Goal: Find specific page/section: Find specific page/section

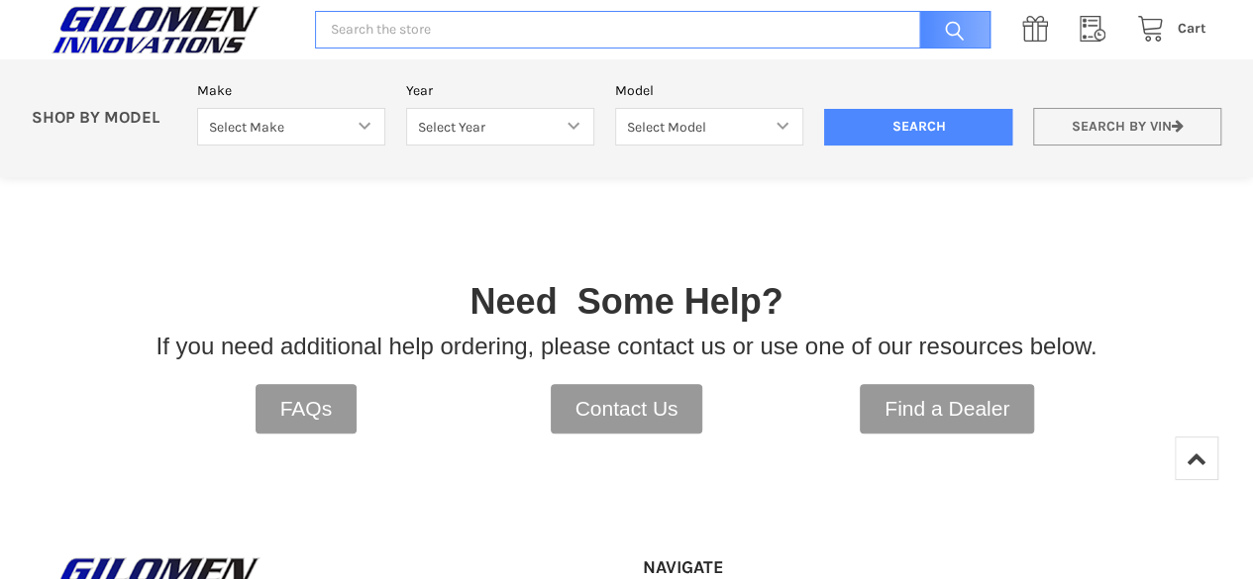
click at [1132, 124] on link "Search by VIN" at bounding box center [1127, 127] width 188 height 39
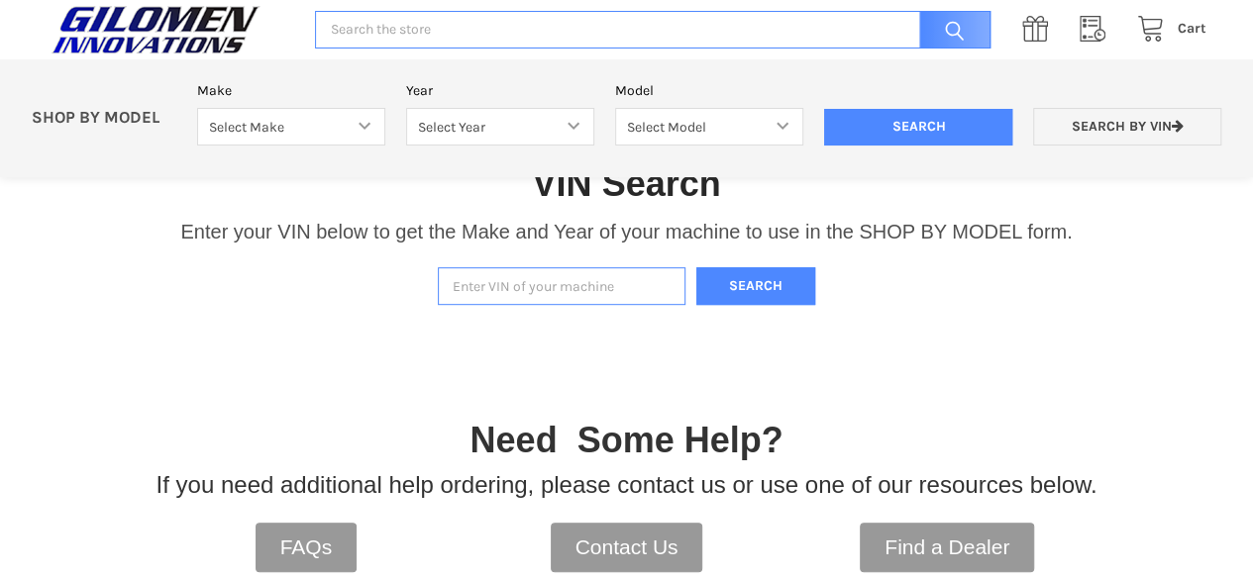
click at [652, 284] on input "Enter VIN of your machine" at bounding box center [562, 286] width 248 height 39
type input "3nsspd929sg133174"
click at [760, 282] on button "Search" at bounding box center [755, 286] width 119 height 39
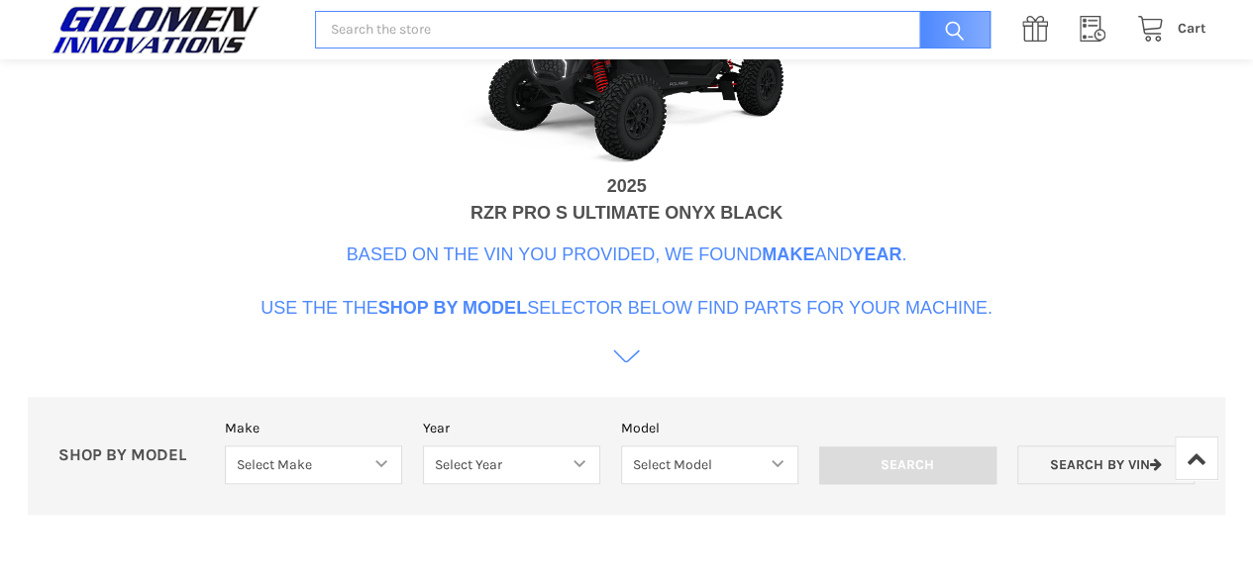
scroll to position [836, 0]
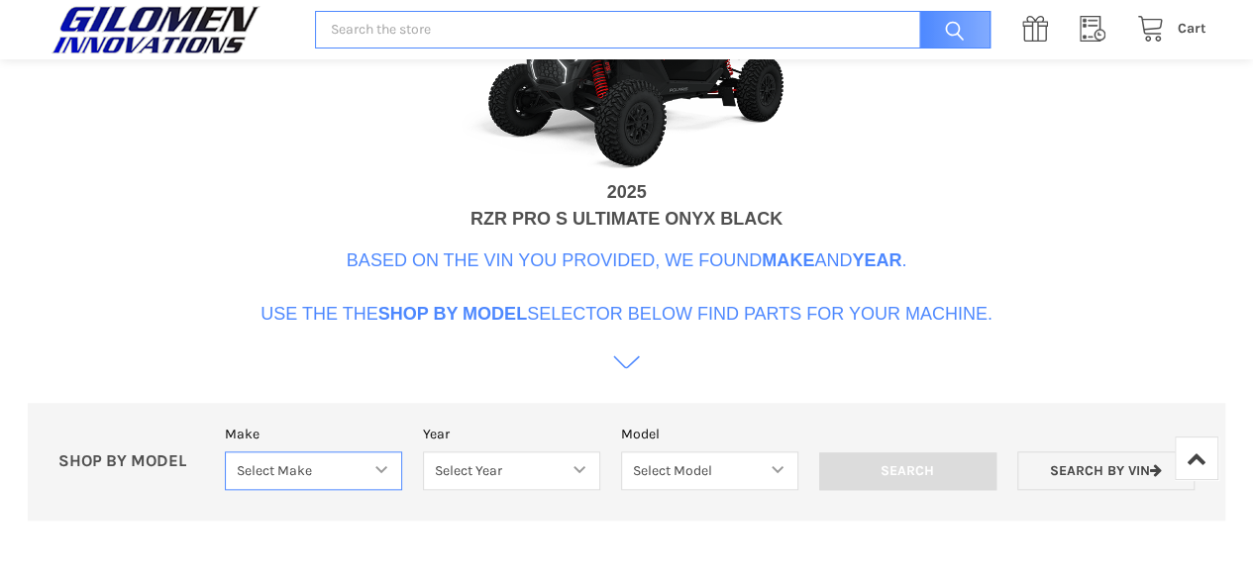
click at [382, 464] on select "Select Make Bobcat UTV Gravely UTV ACE 900 RANGER 570 Ranger 700 / 800 RANGER 9…" at bounding box center [313, 471] width 177 height 39
select select "340"
click at [225, 452] on select "Select Make Bobcat UTV Gravely UTV ACE 900 RANGER 570 Ranger 700 / 800 RANGER 9…" at bounding box center [313, 471] width 177 height 39
click at [509, 461] on select "Select Year [DATE] 2015 2016 2017 2018 2019 2020 2021 2022 2023 2024 2025" at bounding box center [511, 471] width 177 height 39
select select "720"
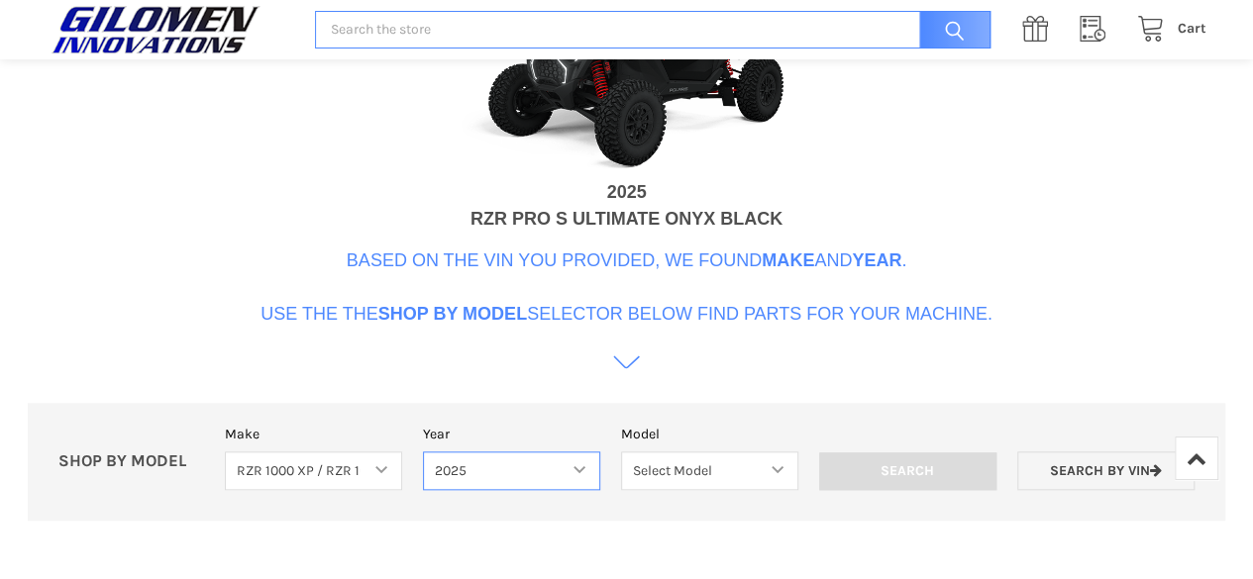
click at [423, 452] on select "Select Year [DATE] 2015 2016 2017 2018 2019 2020 2021 2022 2023 2024 2025" at bounding box center [511, 471] width 177 height 39
click at [705, 470] on select "Select Model RZR TRAIL S 1000 RZR XP AND XP4 MODELS" at bounding box center [709, 471] width 180 height 39
select select "722"
click at [619, 452] on select "Select Model RZR TRAIL S 1000 RZR XP AND XP4 MODELS" at bounding box center [709, 471] width 180 height 39
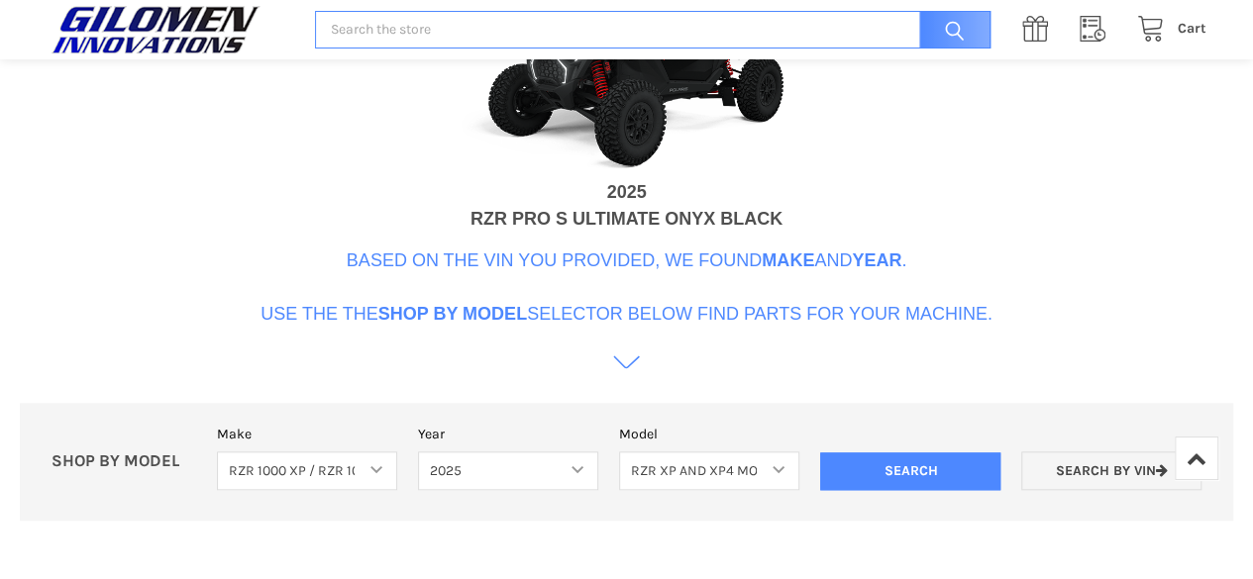
click at [624, 357] on icon at bounding box center [626, 362] width 27 height 27
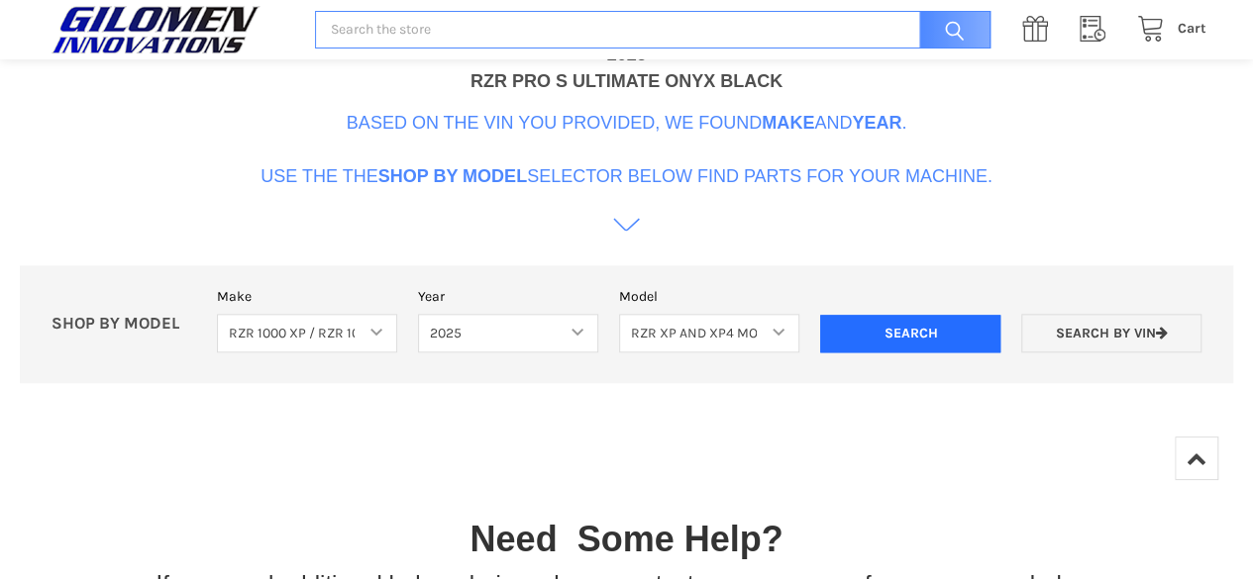
click at [881, 325] on input "Search" at bounding box center [910, 334] width 180 height 38
